Goal: Task Accomplishment & Management: Use online tool/utility

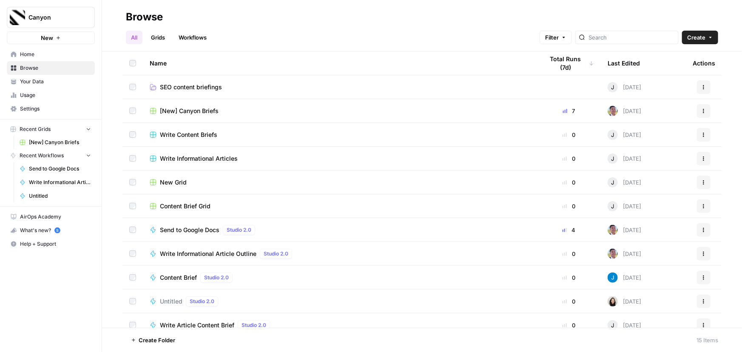
click at [191, 108] on span "[New] Canyon Briefs" at bounding box center [189, 111] width 59 height 9
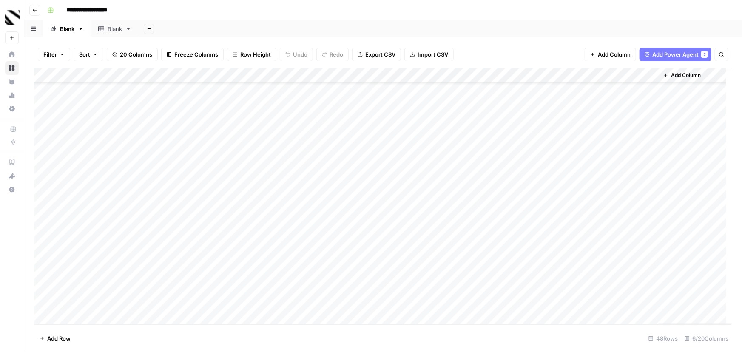
scroll to position [465, 0]
click at [486, 302] on div "Add Column" at bounding box center [382, 196] width 697 height 256
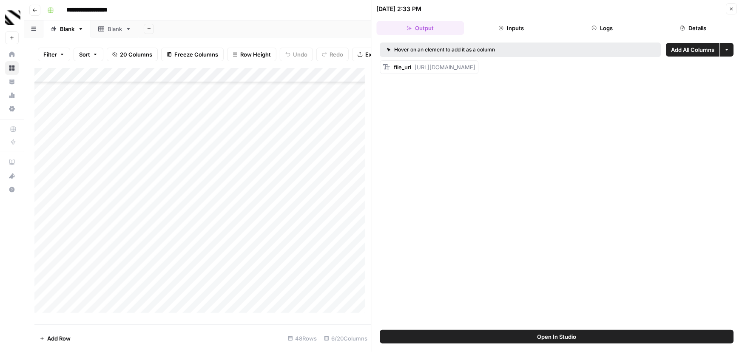
click at [476, 67] on span "[URL][DOMAIN_NAME]" at bounding box center [445, 67] width 61 height 7
click at [416, 67] on span "[URL][DOMAIN_NAME]" at bounding box center [445, 67] width 61 height 7
click at [573, 336] on span "Open In Studio" at bounding box center [556, 337] width 39 height 9
click at [510, 29] on button "Inputs" at bounding box center [511, 28] width 88 height 14
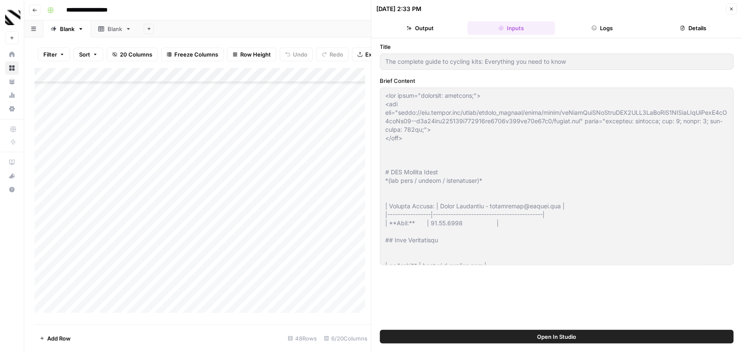
click at [414, 25] on button "Output" at bounding box center [421, 28] width 88 height 14
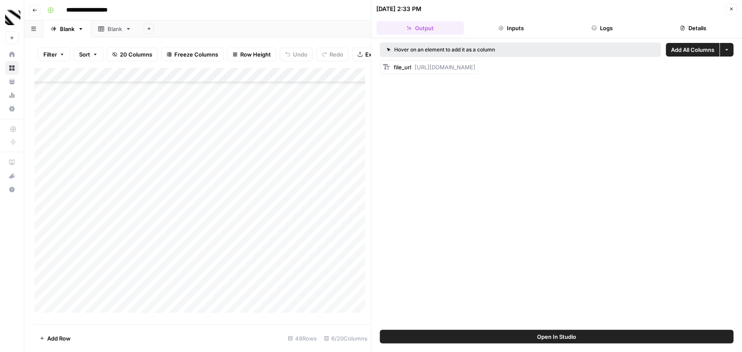
drag, startPoint x: 415, startPoint y: 65, endPoint x: 739, endPoint y: 73, distance: 324.1
click at [739, 73] on div "Hover on an element to add it as a column Add All Columns More options file_url…" at bounding box center [557, 184] width 371 height 292
copy span "[URL][DOMAIN_NAME]"
click at [730, 9] on icon "button" at bounding box center [731, 8] width 5 height 5
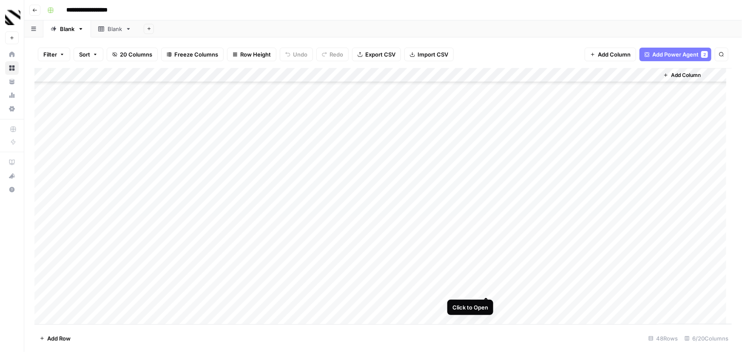
click at [484, 288] on div "Add Column" at bounding box center [382, 196] width 697 height 256
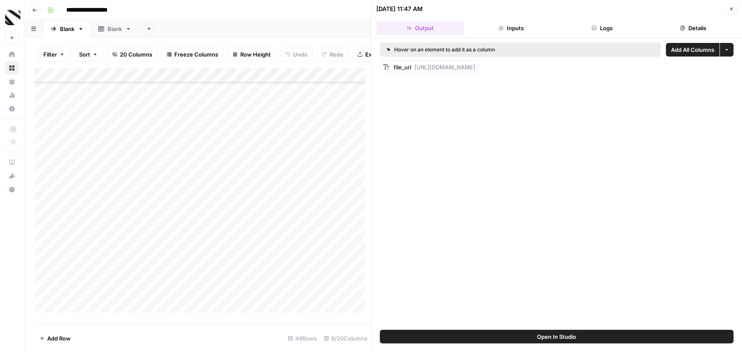
drag, startPoint x: 415, startPoint y: 67, endPoint x: 766, endPoint y: 71, distance: 350.4
click at [742, 71] on html "**********" at bounding box center [371, 176] width 742 height 352
click at [427, 68] on span "[URL][DOMAIN_NAME]" at bounding box center [445, 67] width 61 height 7
drag, startPoint x: 458, startPoint y: 66, endPoint x: 737, endPoint y: 70, distance: 278.6
click at [735, 70] on div "Hover on an element to add it as a column Add All Columns More options file_url…" at bounding box center [557, 184] width 371 height 292
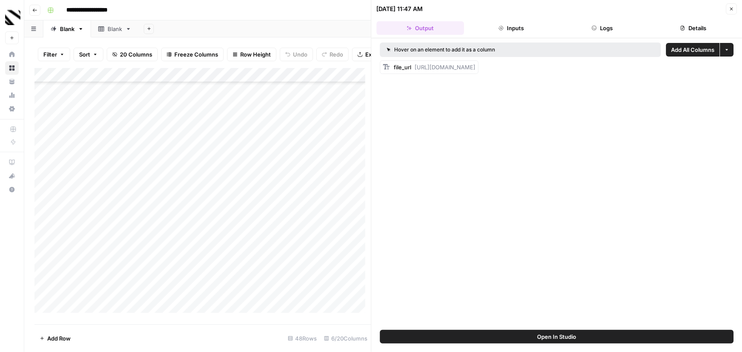
copy span "[URL][DOMAIN_NAME]"
